Goal: Task Accomplishment & Management: Complete application form

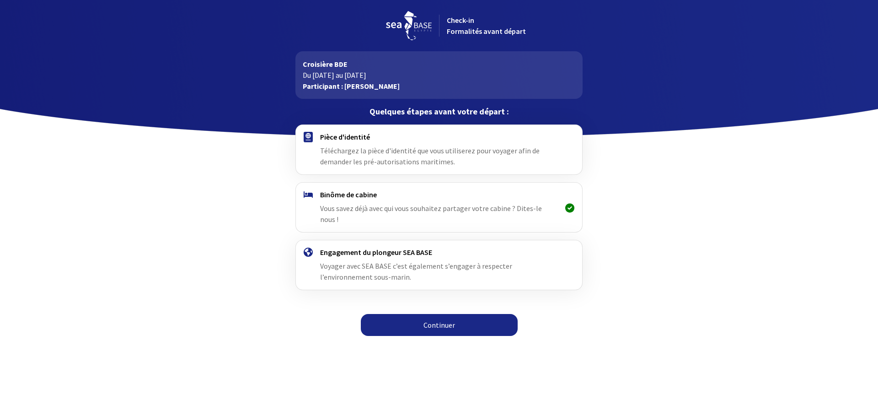
click at [459, 316] on link "Continuer" at bounding box center [439, 325] width 157 height 22
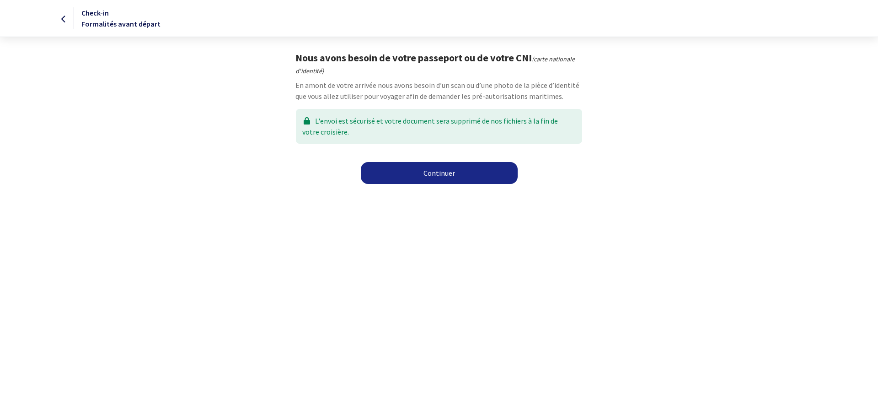
click at [440, 173] on link "Continuer" at bounding box center [439, 173] width 157 height 22
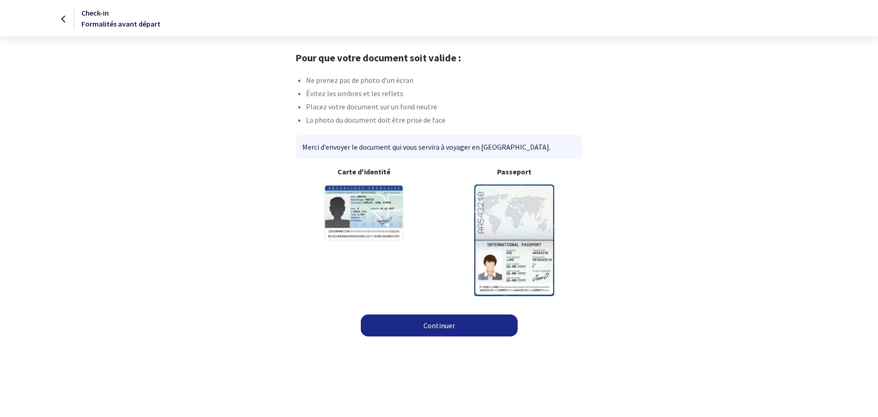
click at [511, 220] on img at bounding box center [514, 239] width 80 height 111
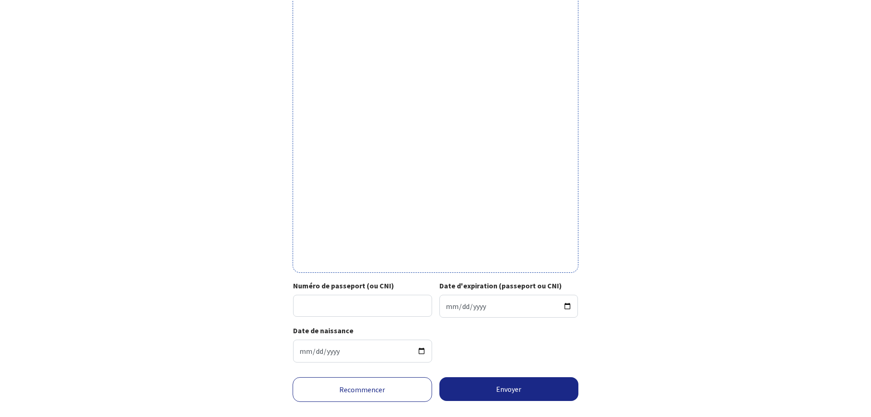
scroll to position [183, 0]
click at [334, 304] on input "Numéro de passeport (ou CNI)" at bounding box center [362, 305] width 139 height 22
type input "25ED98953"
click at [567, 305] on input "Date d'expiration (passeport ou CNI)" at bounding box center [508, 305] width 139 height 23
type input "2035-06-30"
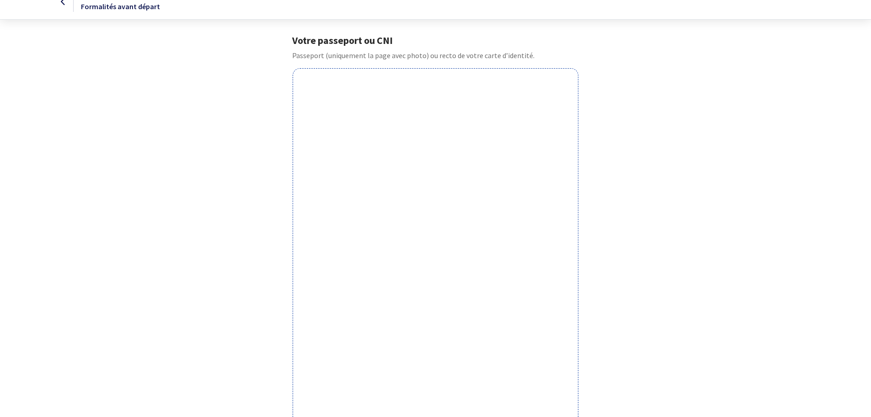
scroll to position [200, 0]
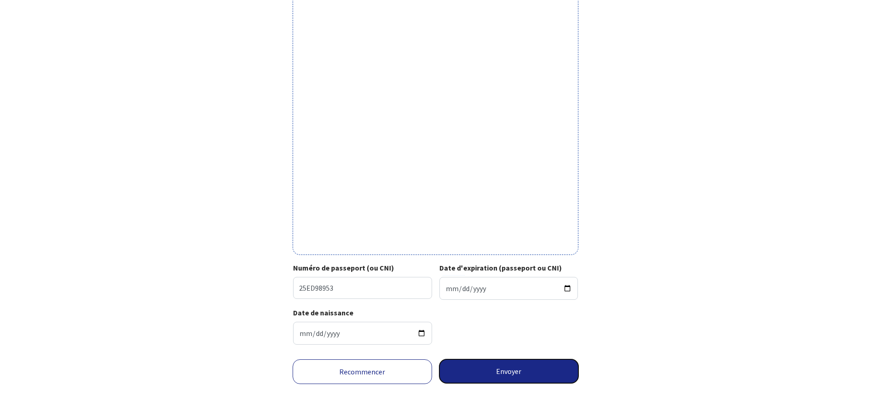
click at [487, 376] on button "Envoyer" at bounding box center [508, 371] width 139 height 24
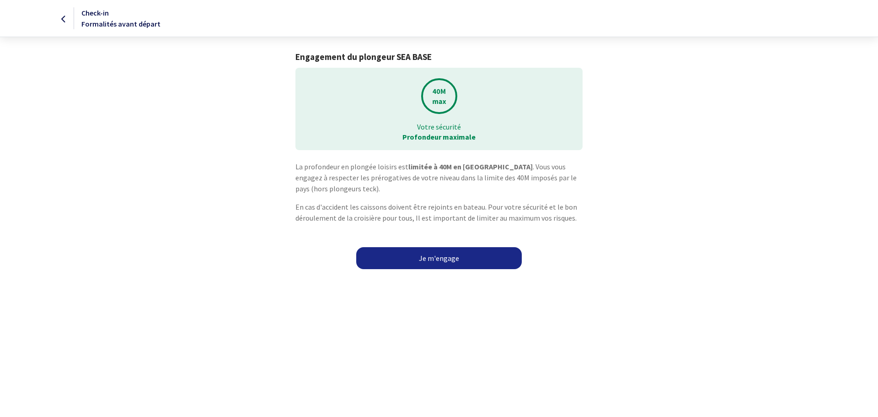
click at [442, 261] on link "Je m'engage" at bounding box center [439, 258] width 166 height 22
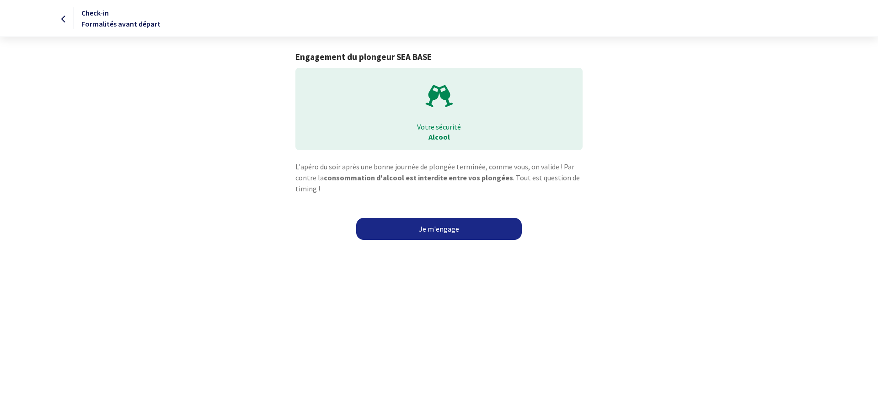
click at [436, 230] on link "Je m'engage" at bounding box center [439, 229] width 166 height 22
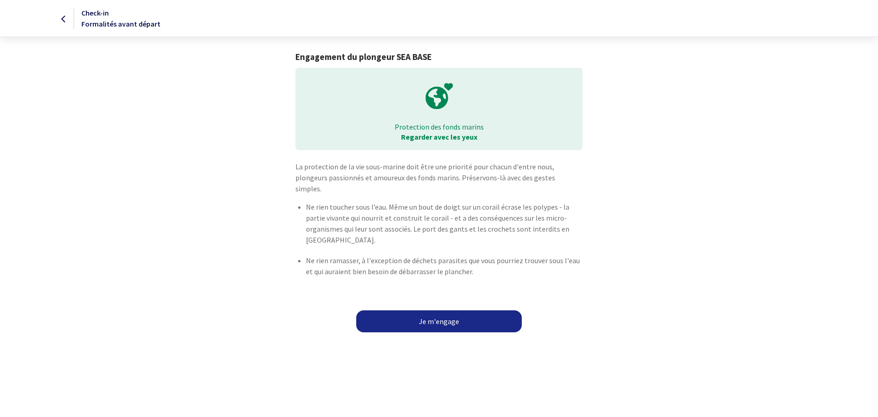
click at [441, 310] on link "Je m'engage" at bounding box center [439, 321] width 166 height 22
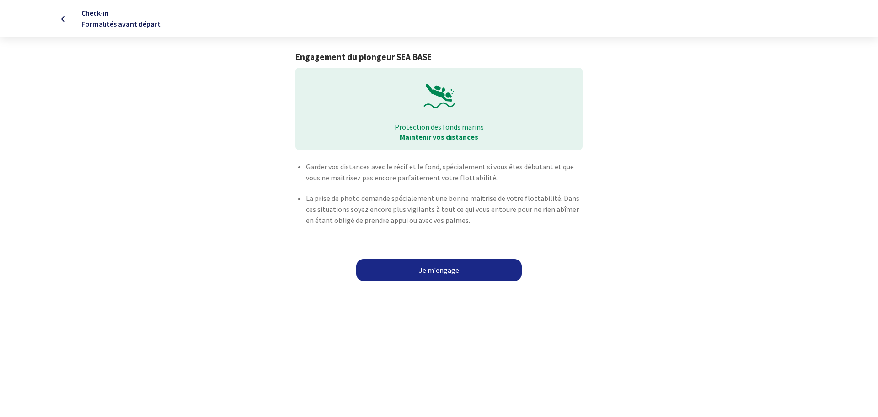
click at [440, 271] on link "Je m'engage" at bounding box center [439, 270] width 166 height 22
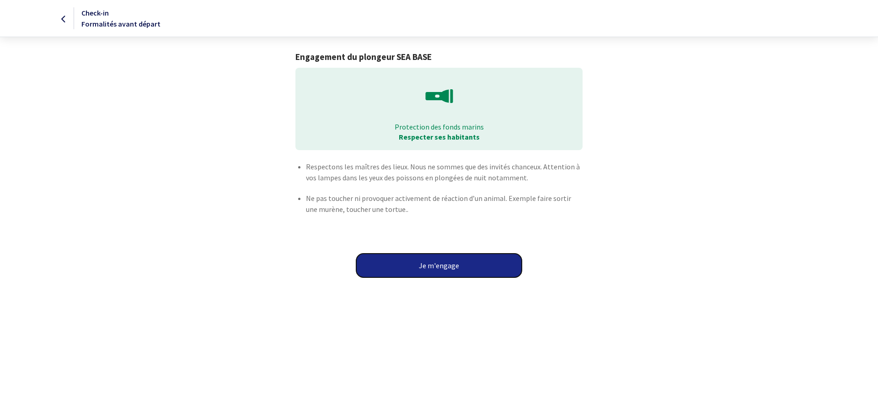
click at [443, 267] on button "Je m'engage" at bounding box center [439, 265] width 166 height 24
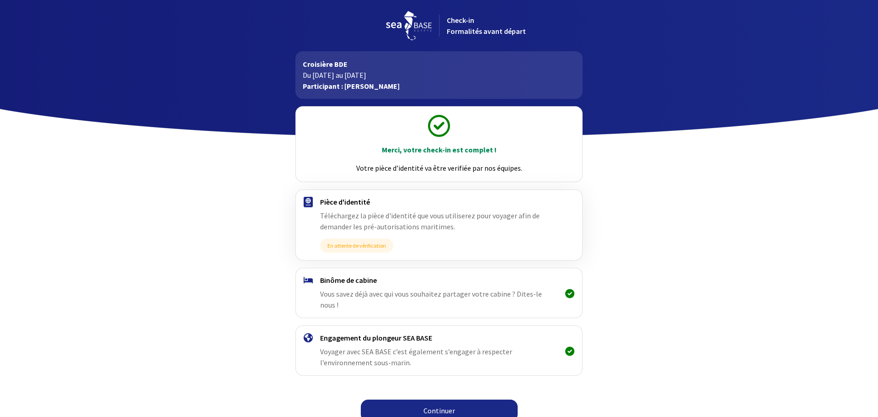
click at [438, 399] on link "Continuer" at bounding box center [439, 410] width 157 height 22
click at [449, 400] on link "Continuer" at bounding box center [439, 410] width 157 height 22
